Goal: Task Accomplishment & Management: Use online tool/utility

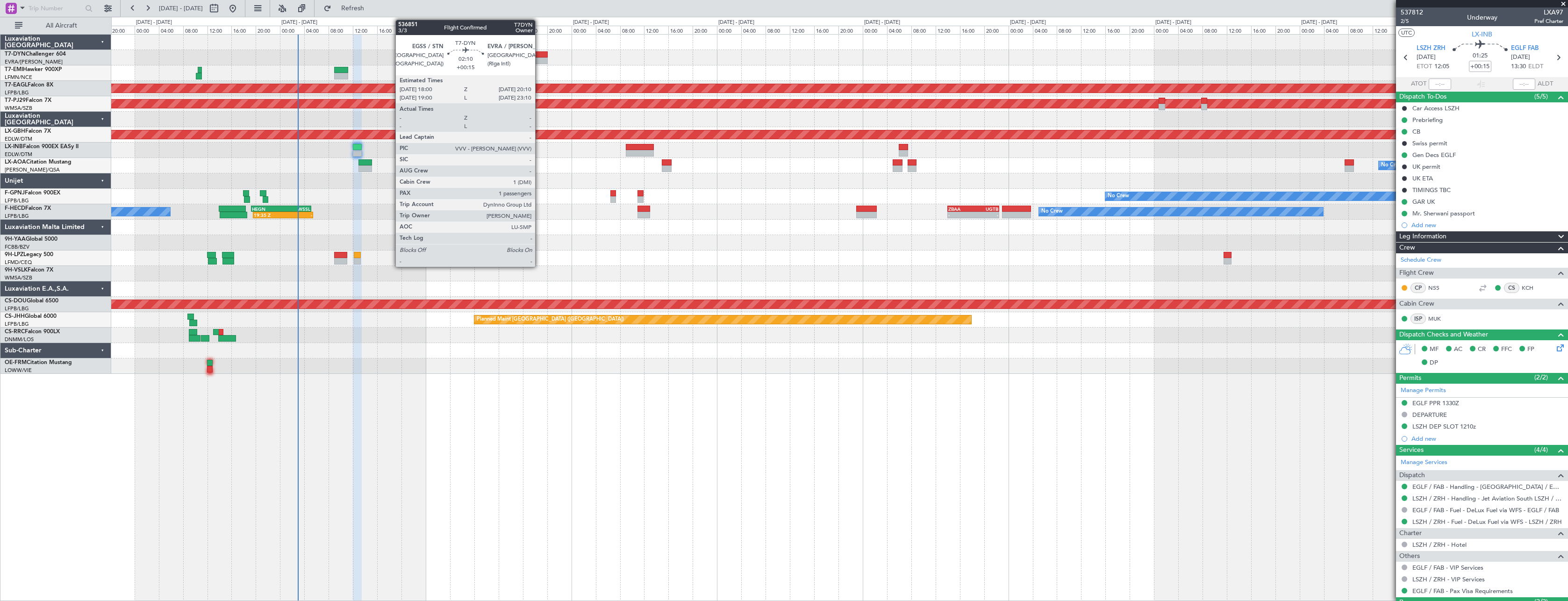
click at [540, 55] on div at bounding box center [541, 55] width 14 height 7
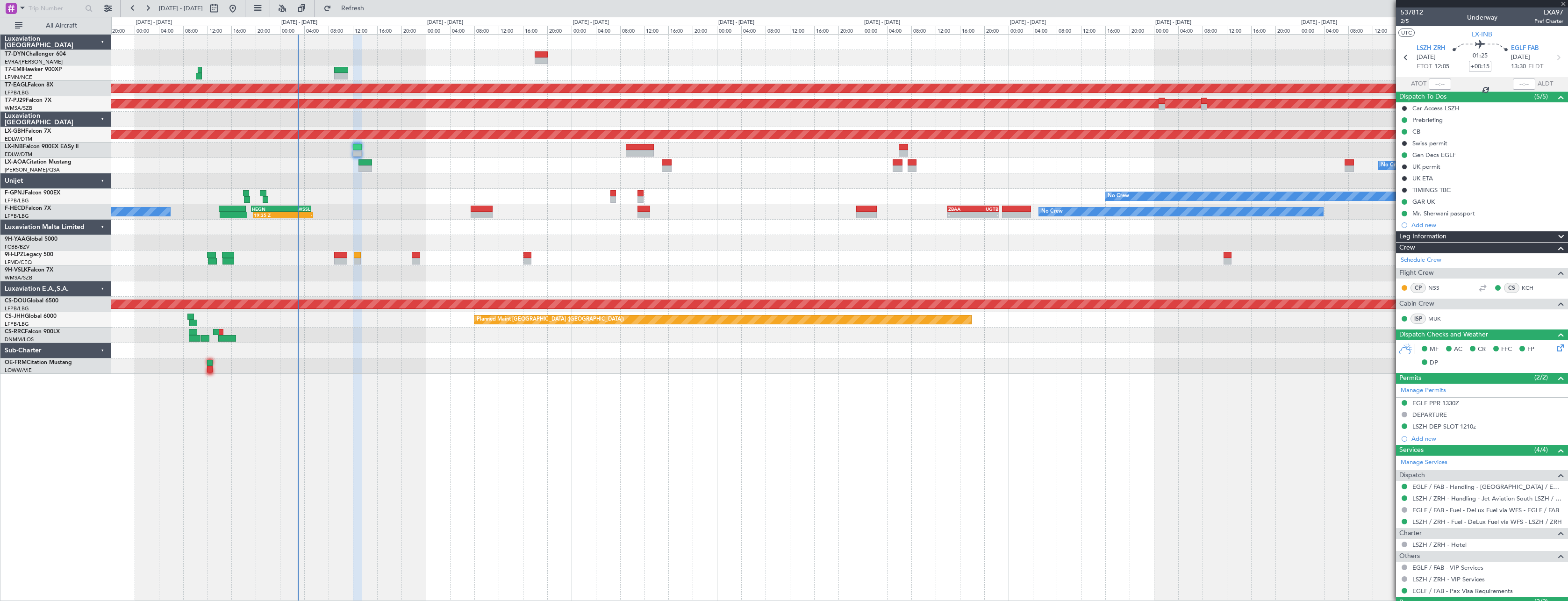
type input "1"
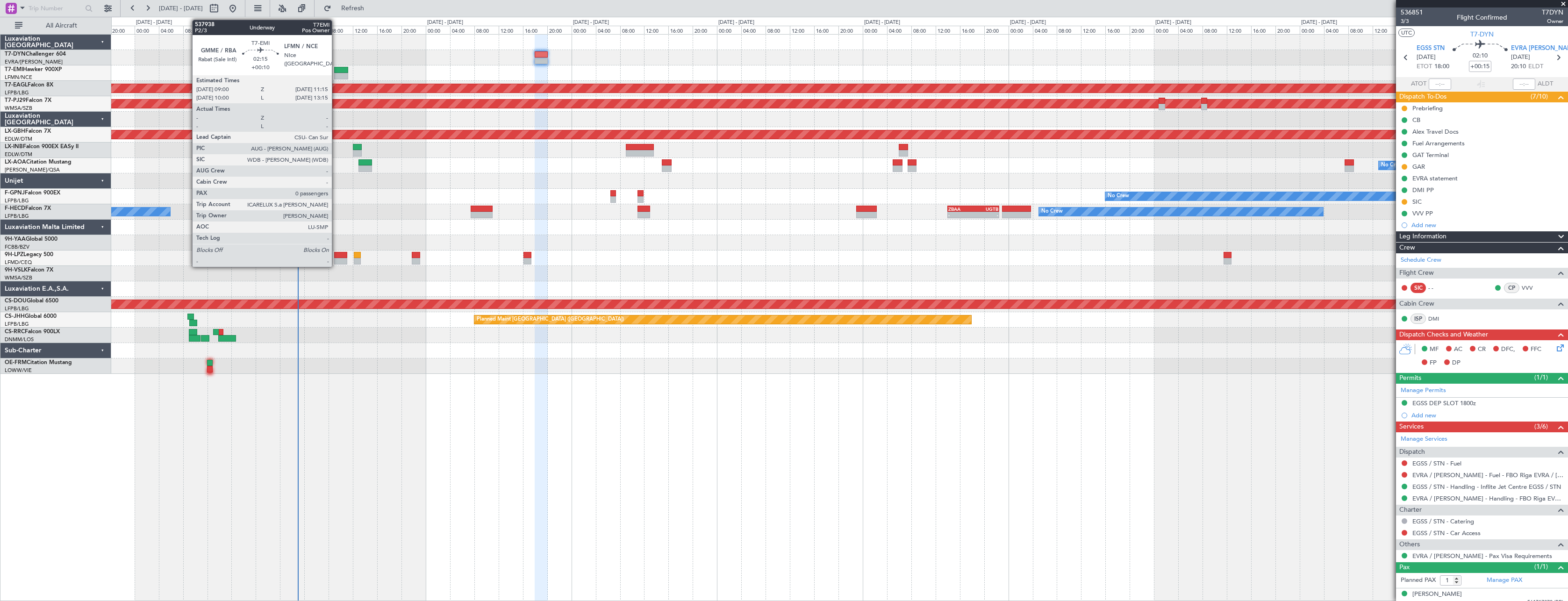
click at [336, 69] on div at bounding box center [341, 70] width 14 height 7
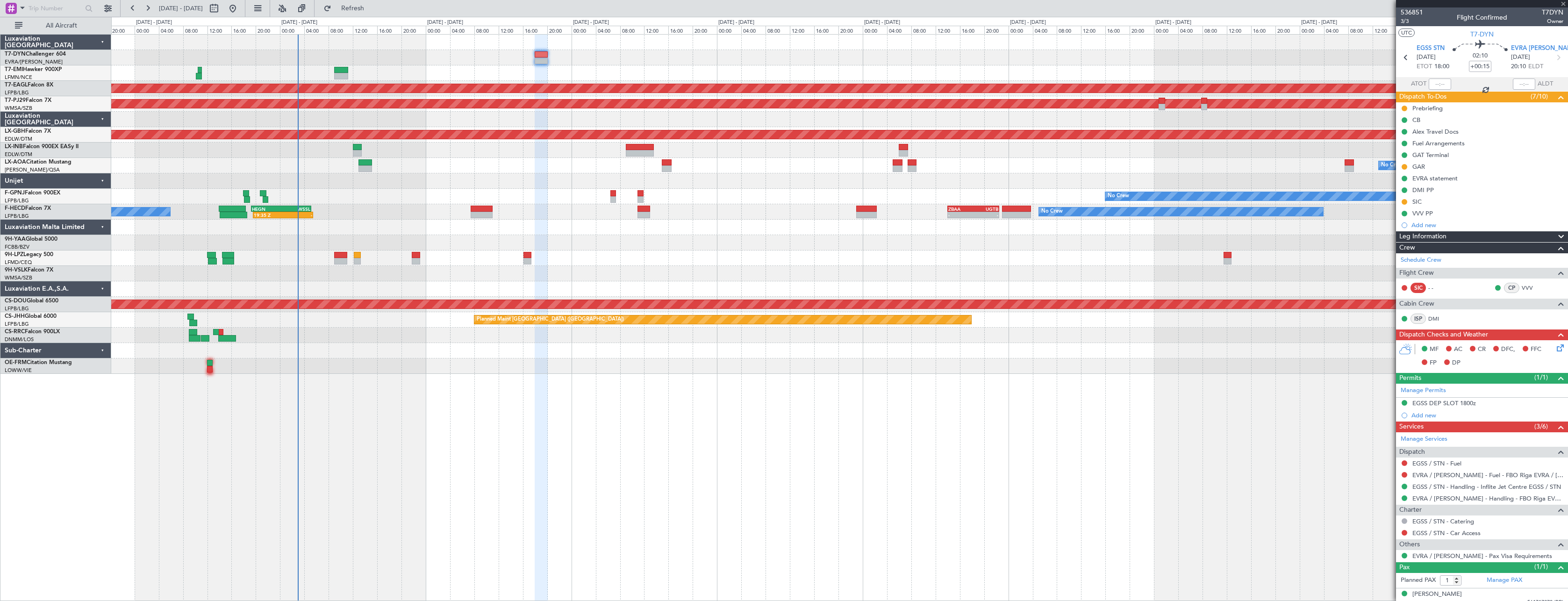
type input "+00:10"
type input "0"
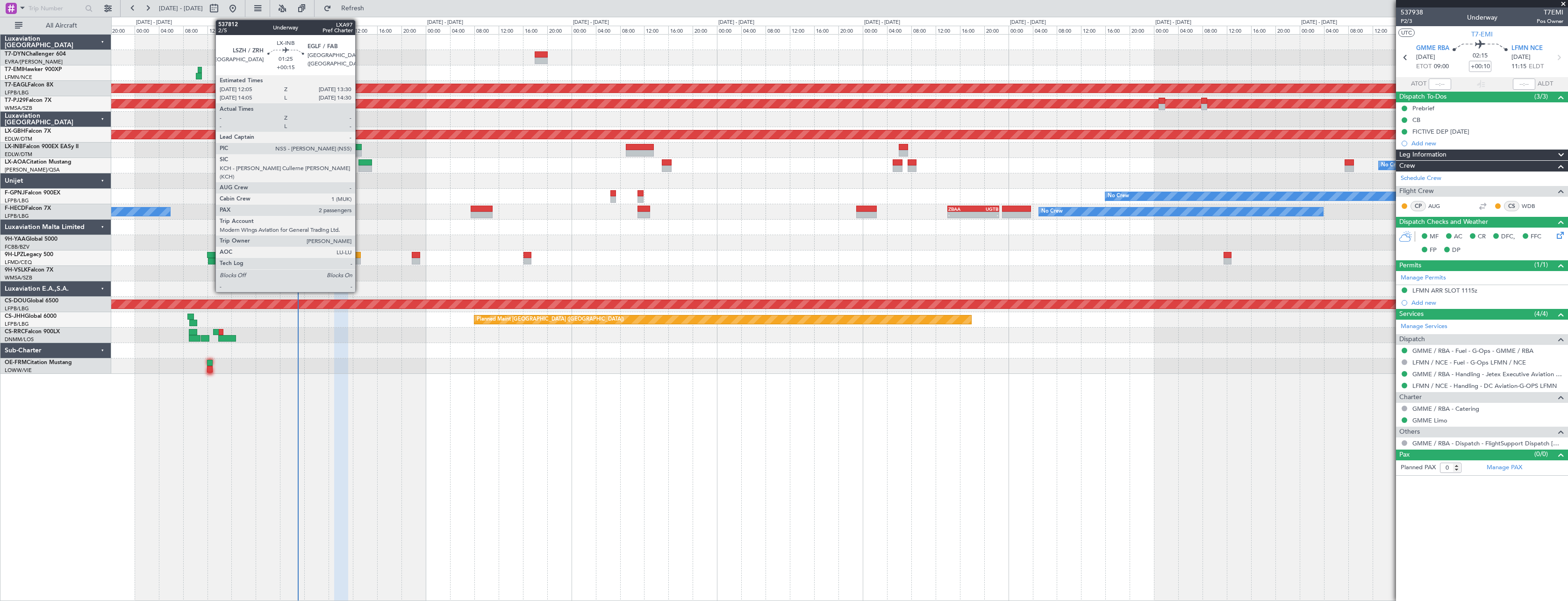
click at [360, 145] on div at bounding box center [357, 147] width 9 height 7
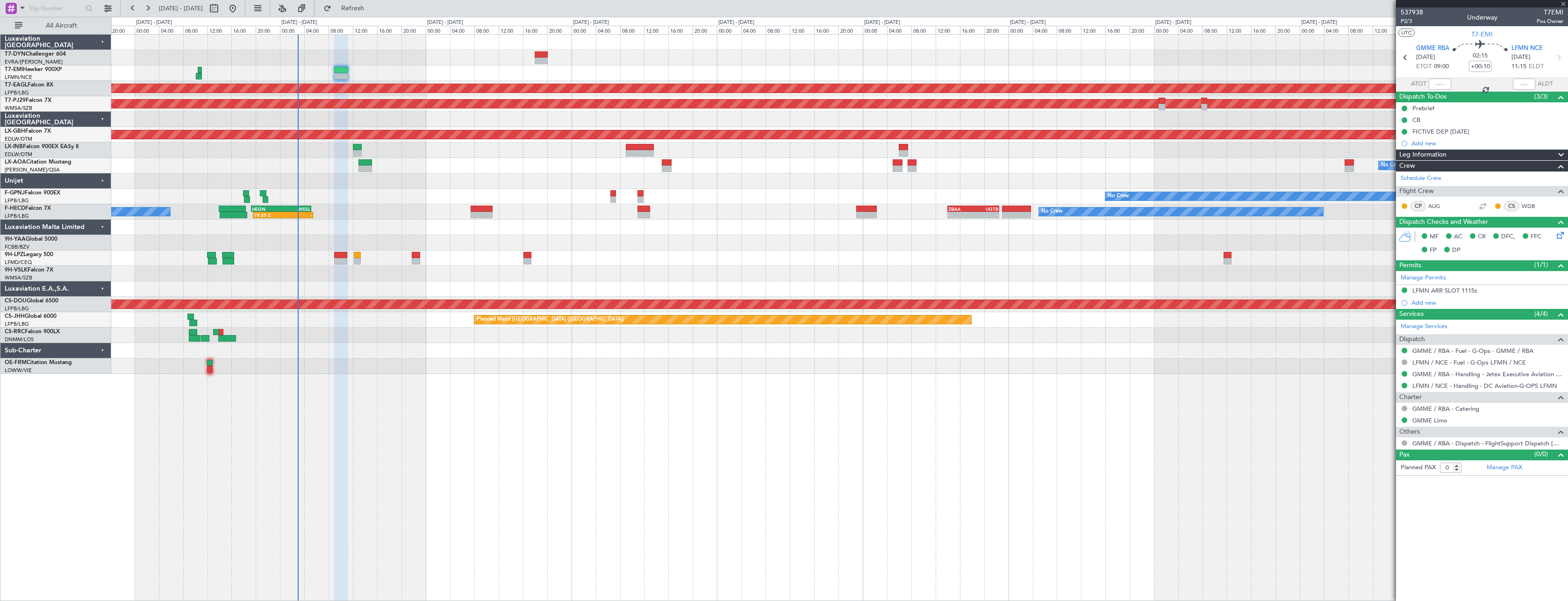
type input "+00:15"
type input "2"
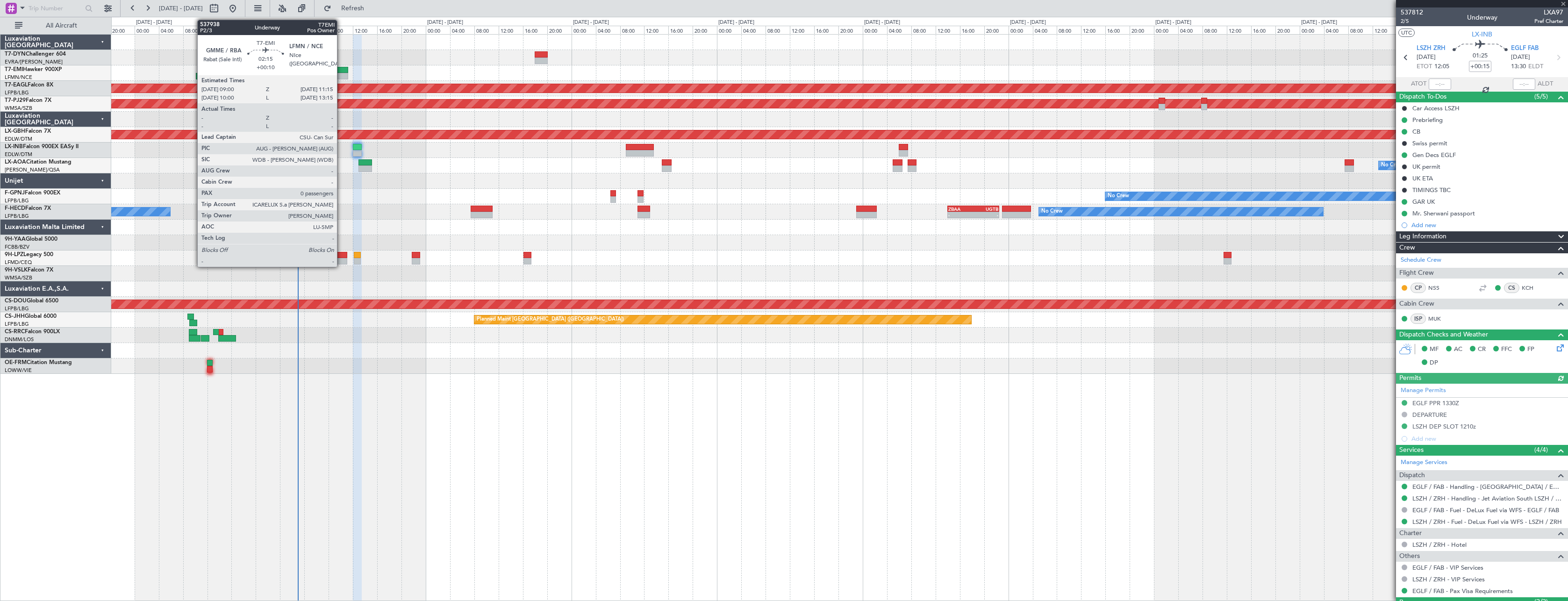
click at [341, 71] on div at bounding box center [341, 70] width 14 height 7
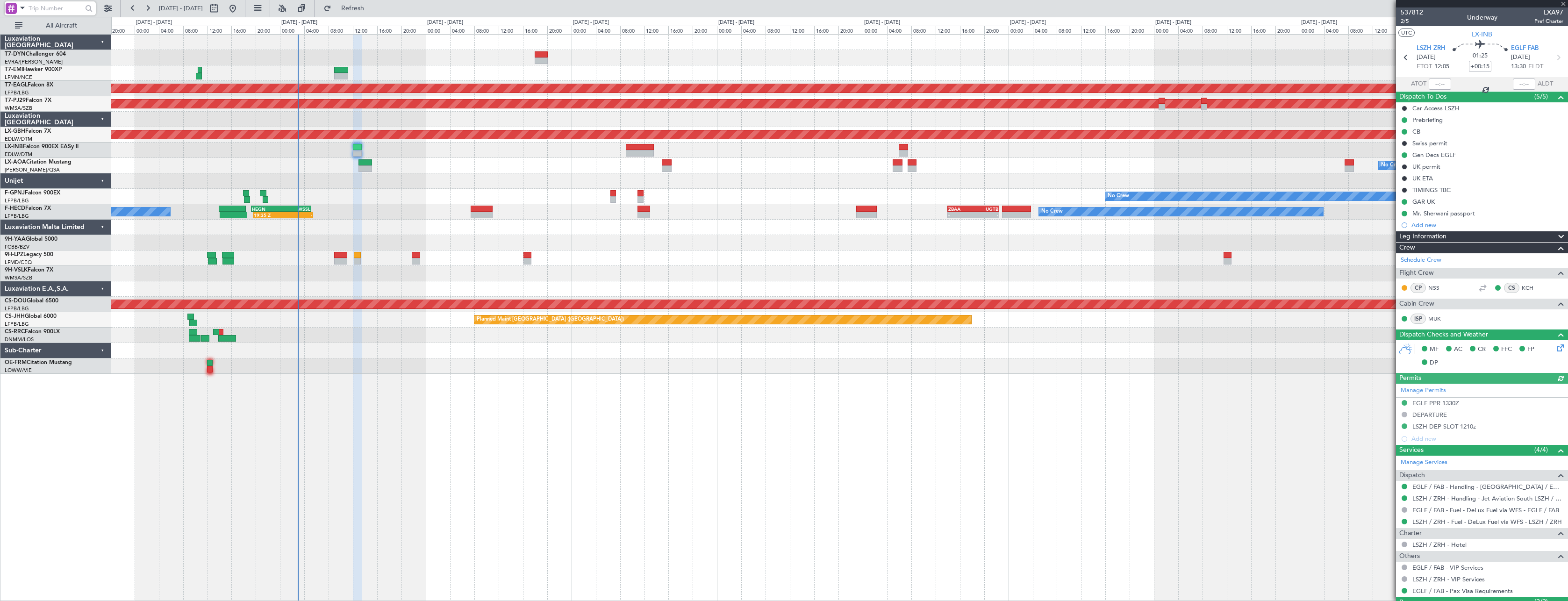
click at [54, 11] on input "text" at bounding box center [55, 8] width 54 height 14
type input "+00:10"
type input "0"
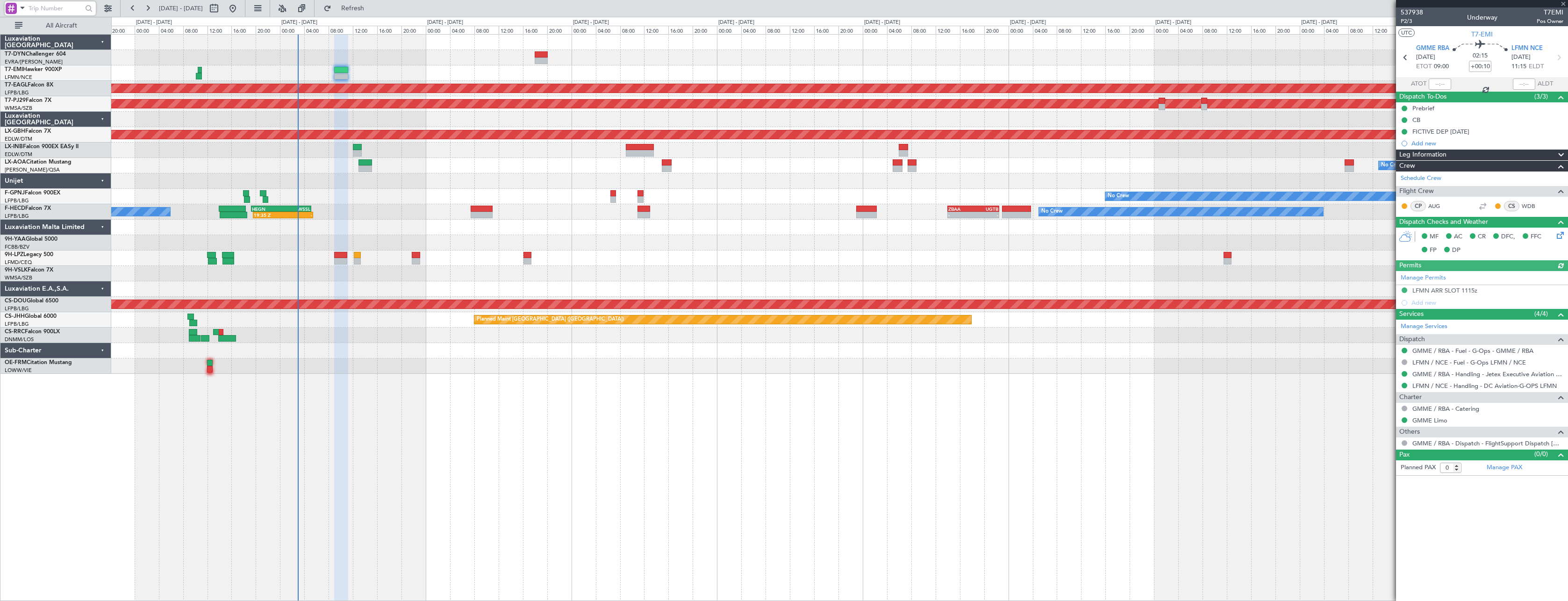
click at [24, 8] on span at bounding box center [22, 7] width 11 height 11
click at [30, 9] on div at bounding box center [784, 300] width 1568 height 601
click at [87, 21] on button "All Aircraft" at bounding box center [56, 26] width 91 height 15
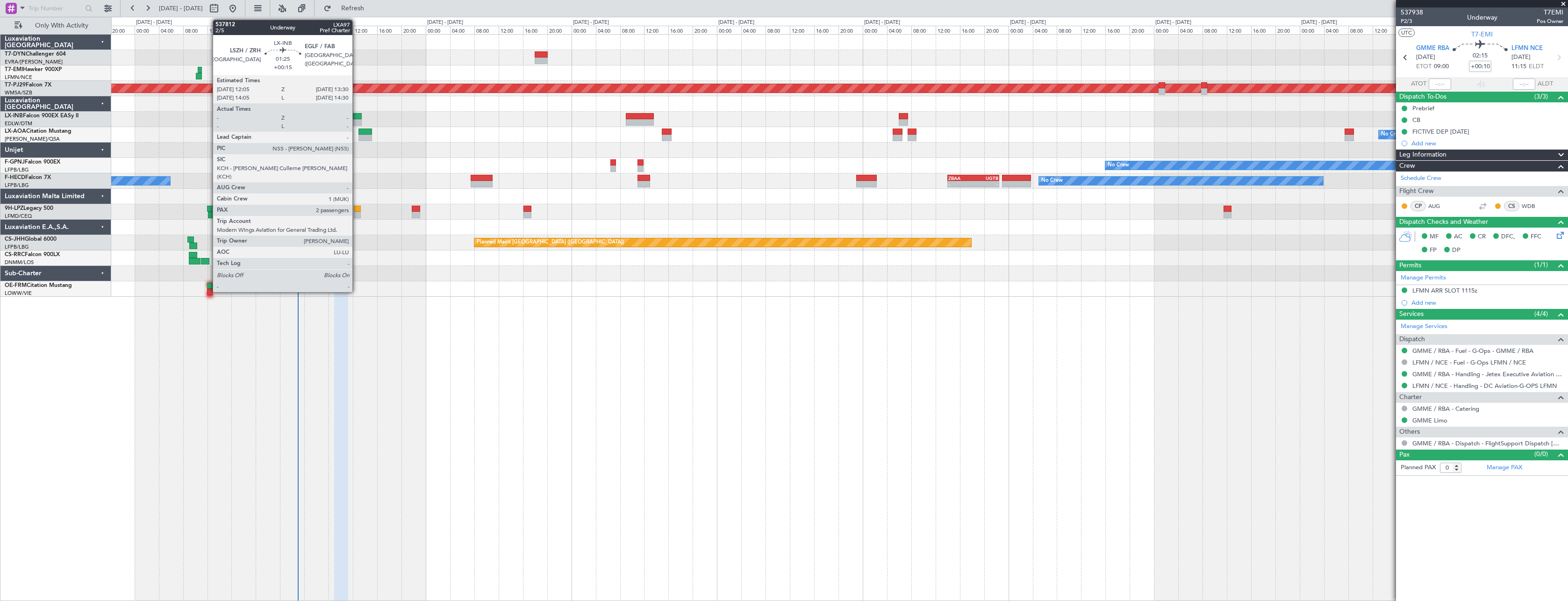
click at [357, 117] on div at bounding box center [357, 116] width 9 height 7
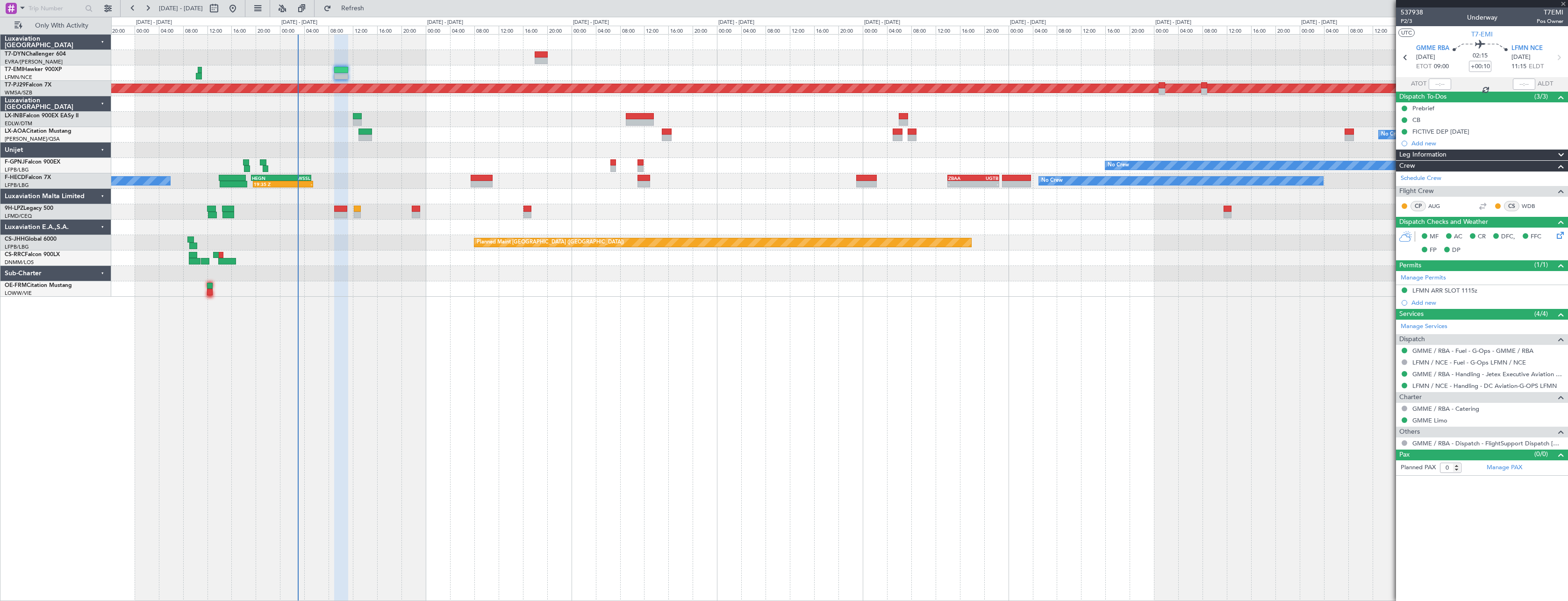
type input "+00:15"
type input "2"
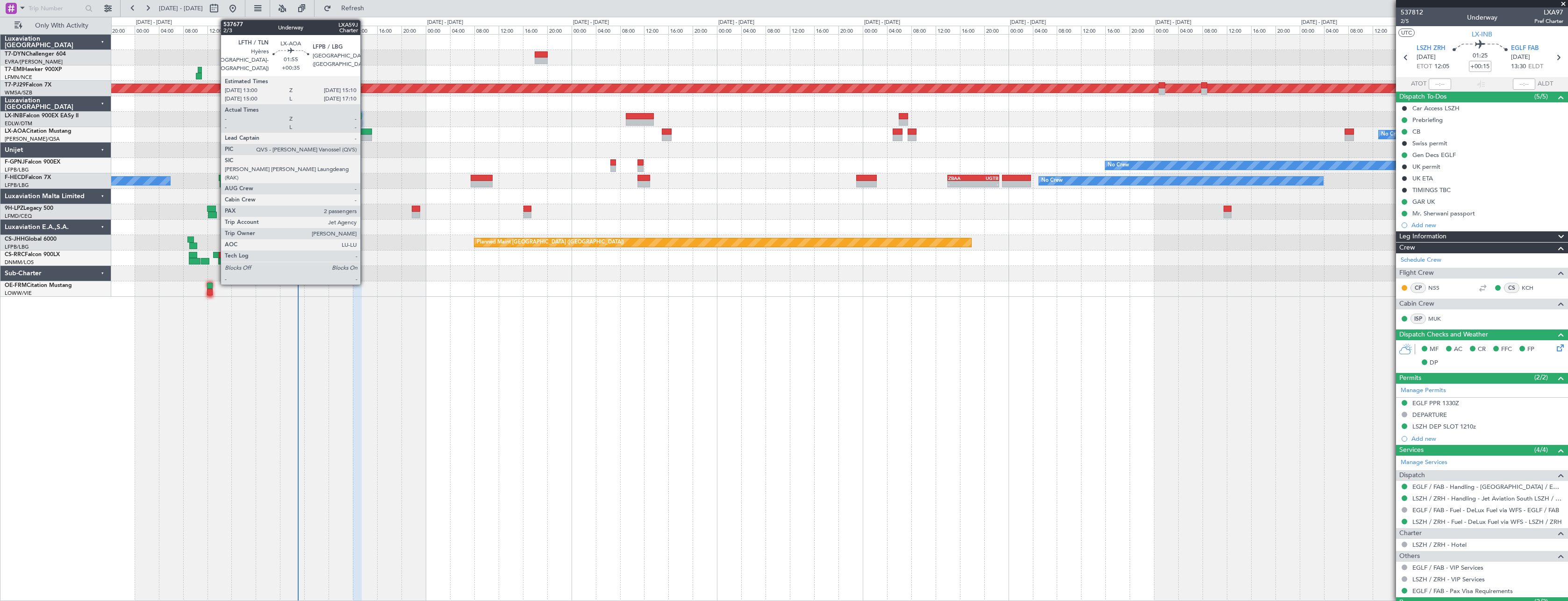
click at [364, 133] on div at bounding box center [365, 132] width 14 height 7
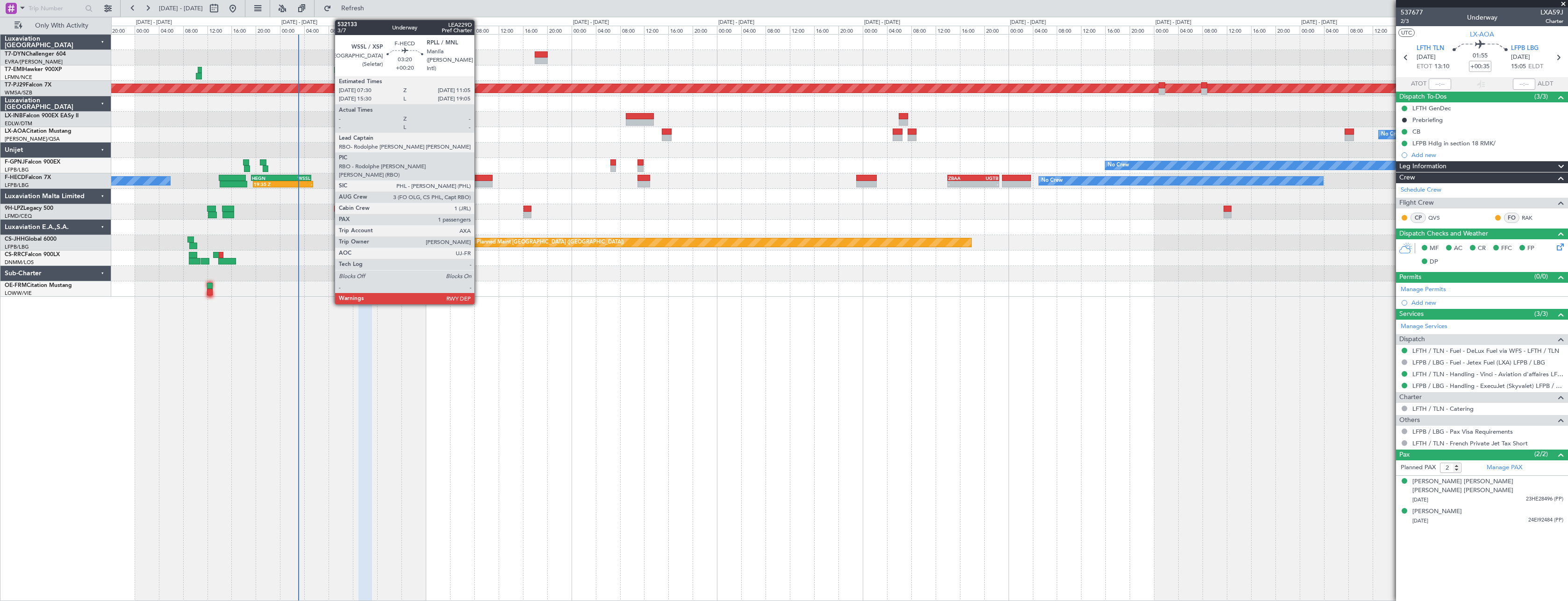
click at [478, 179] on div at bounding box center [481, 178] width 22 height 7
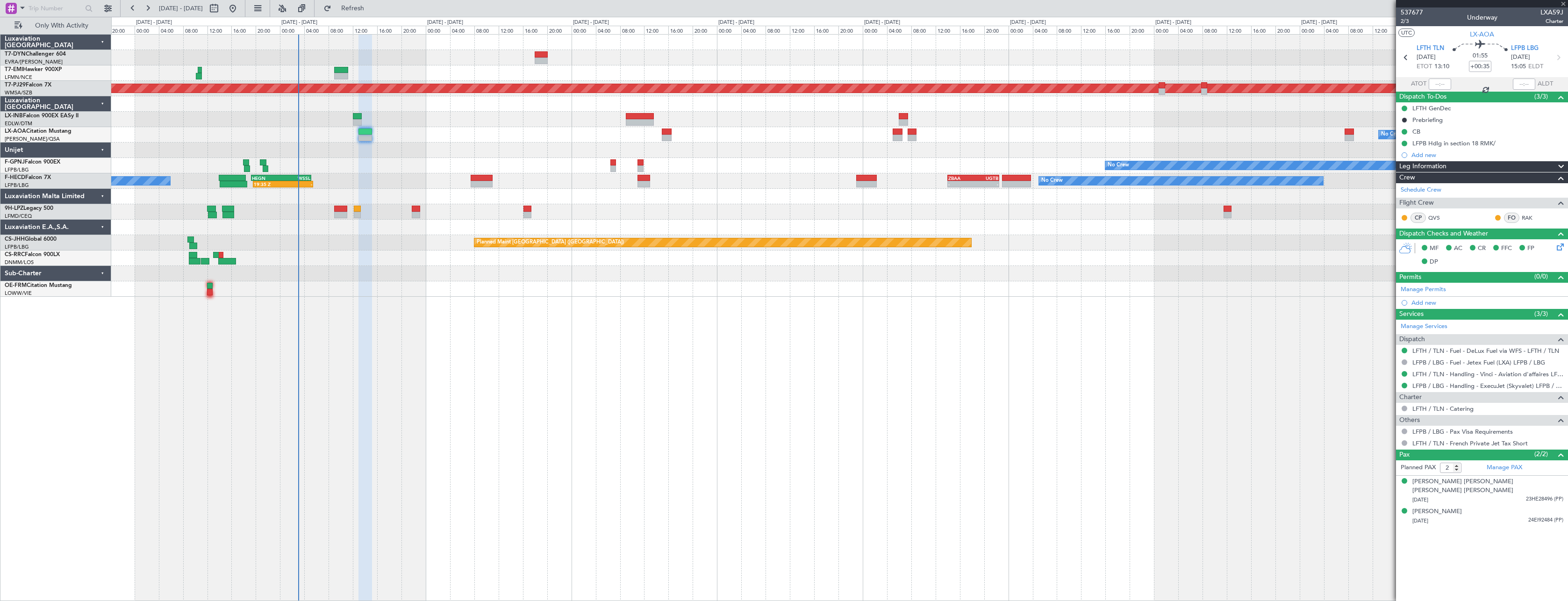
type input "+00:20"
type input "1"
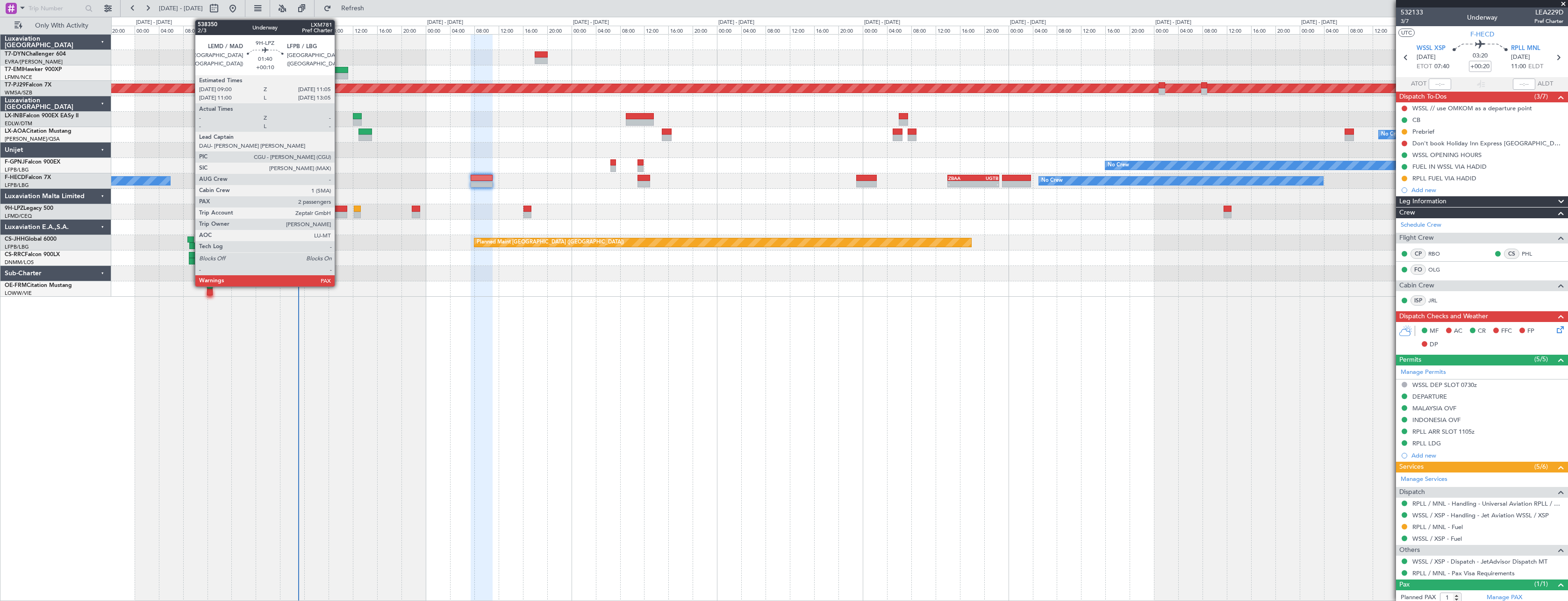
click at [338, 211] on div at bounding box center [340, 208] width 13 height 7
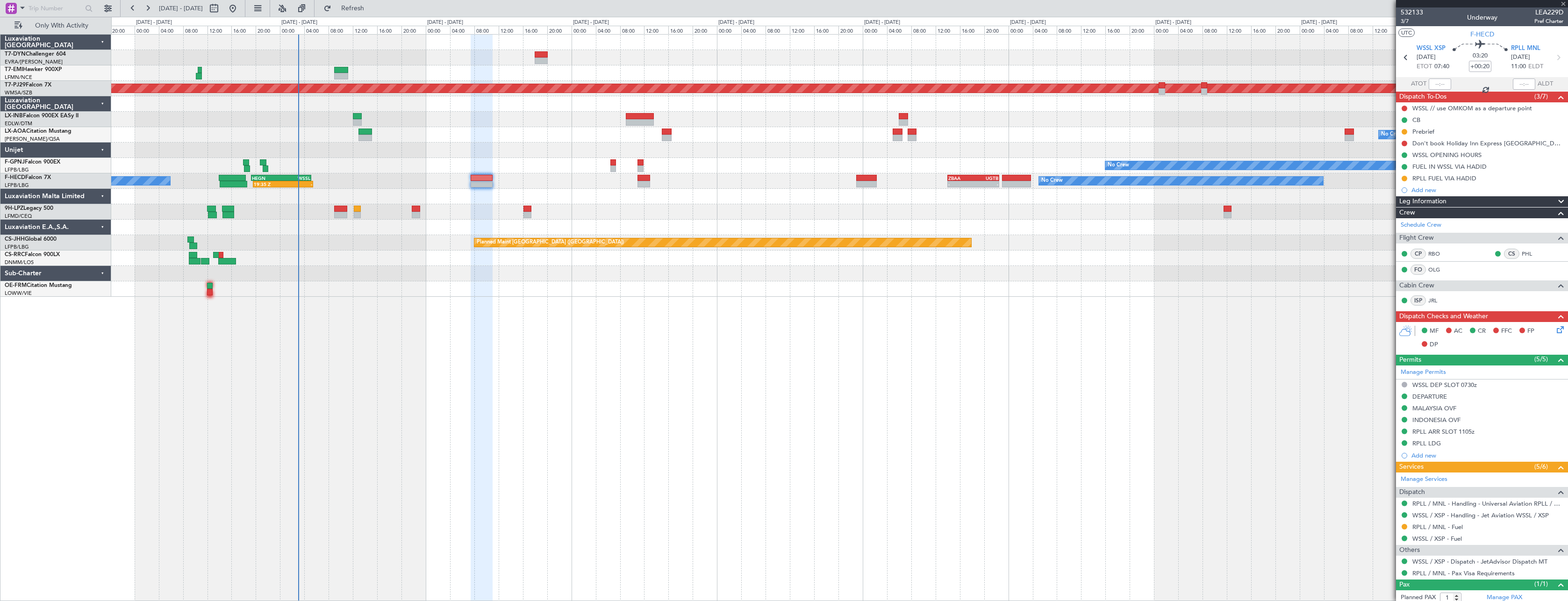
type input "+00:10"
type input "4"
